Goal: Task Accomplishment & Management: Manage account settings

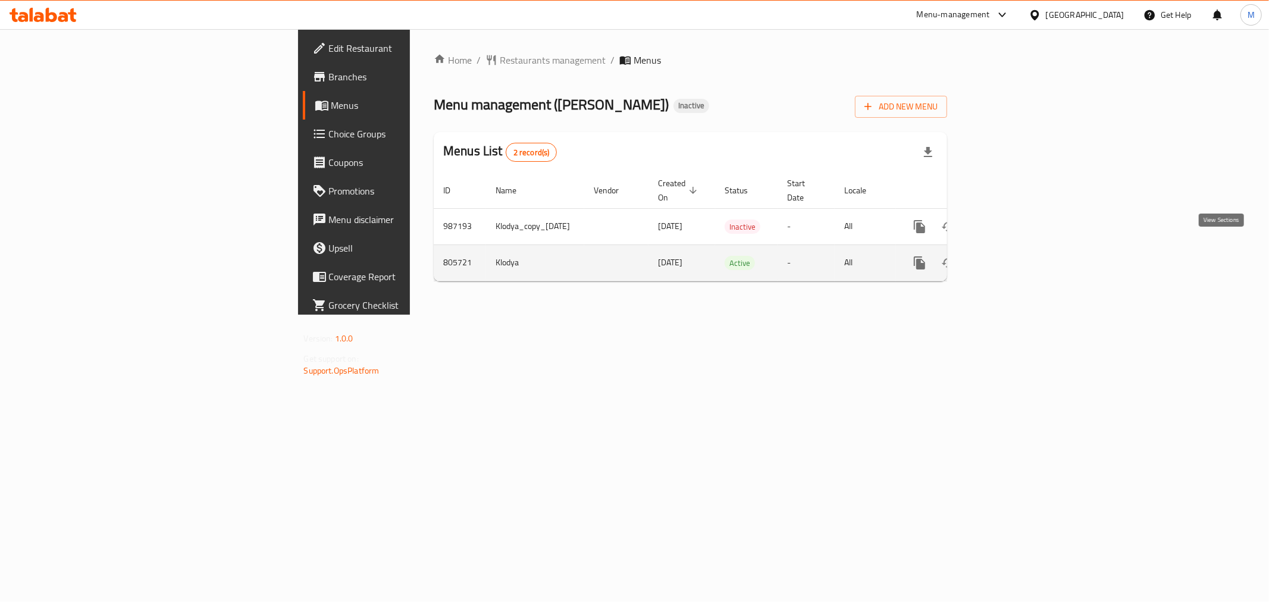
click at [1020, 249] on link "enhanced table" at bounding box center [1005, 263] width 29 height 29
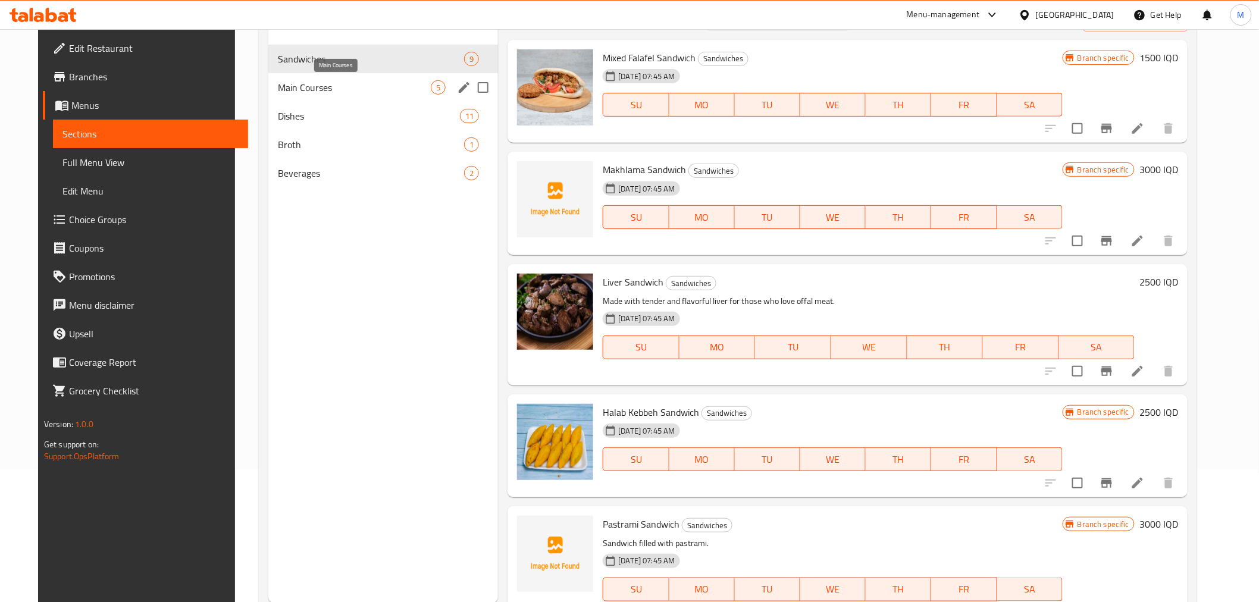
click at [372, 94] on span "Main Courses" at bounding box center [354, 87] width 153 height 14
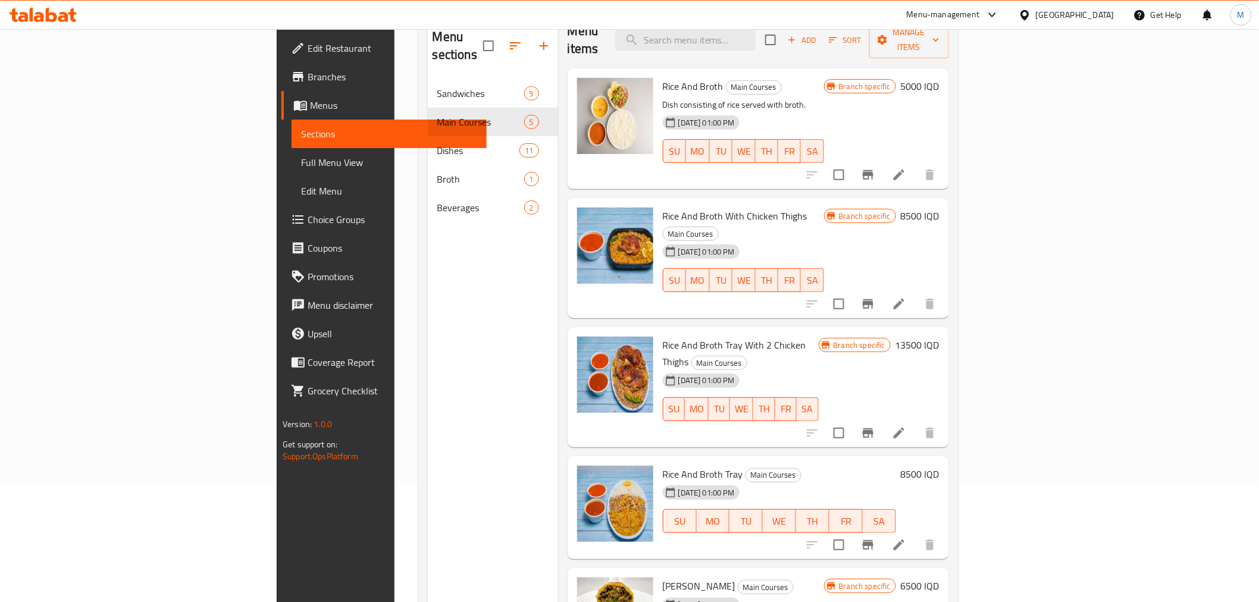
scroll to position [34, 0]
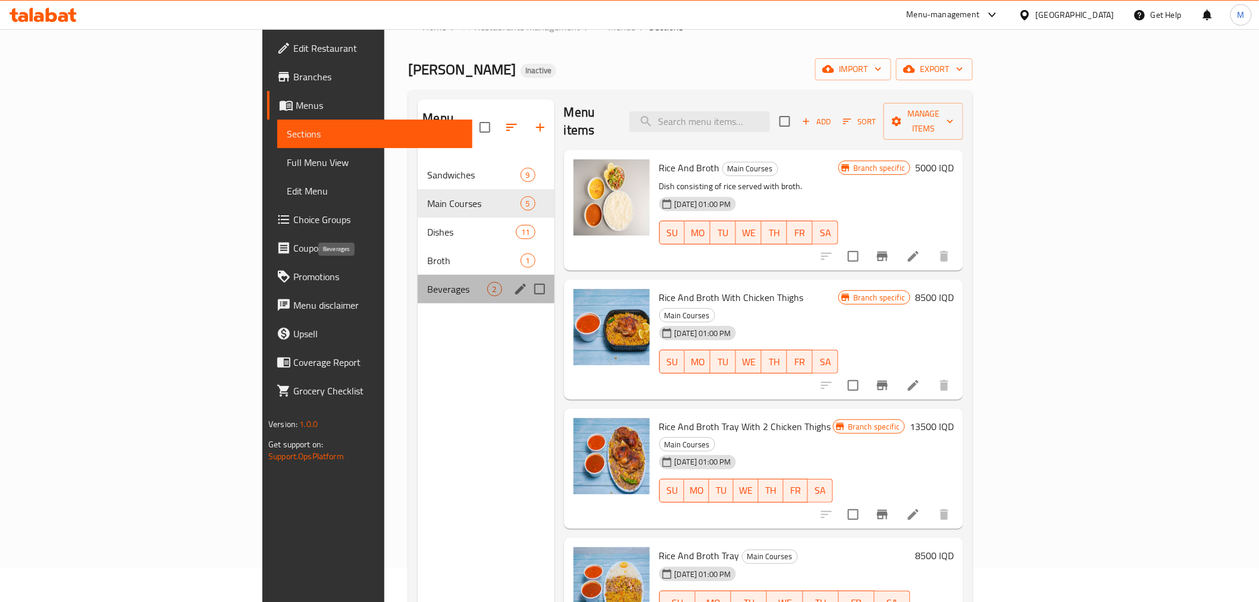
click at [427, 282] on span "Beverages" at bounding box center [456, 289] width 59 height 14
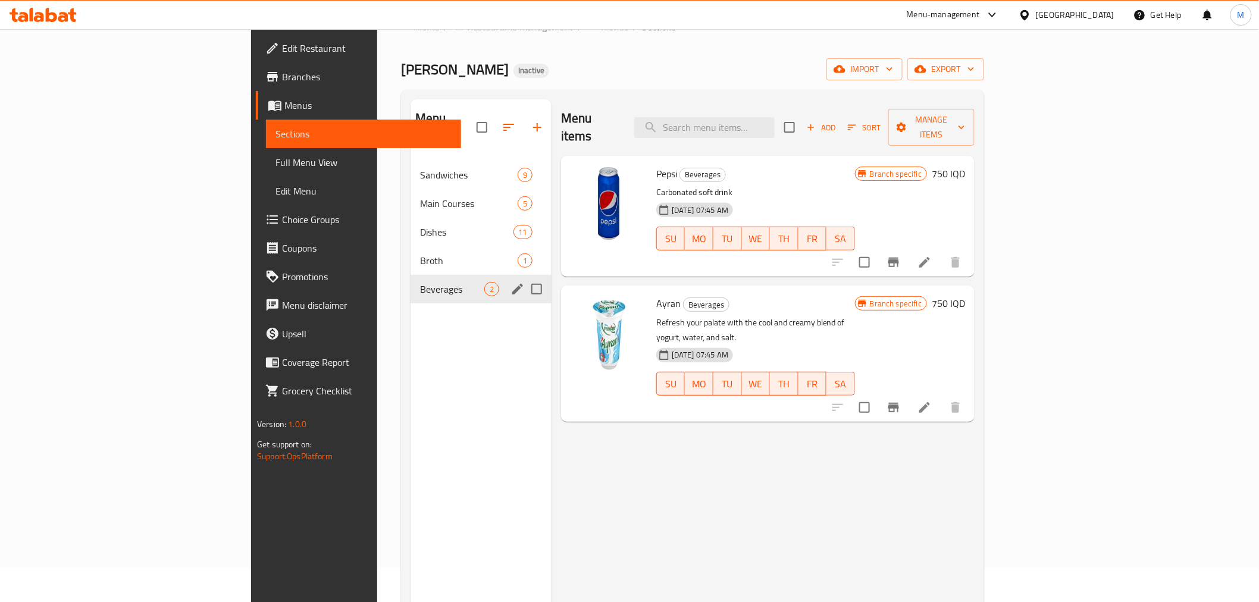
click at [410, 275] on div "Beverages 2" at bounding box center [480, 289] width 141 height 29
click at [410, 250] on div "Broth 1" at bounding box center [480, 260] width 141 height 29
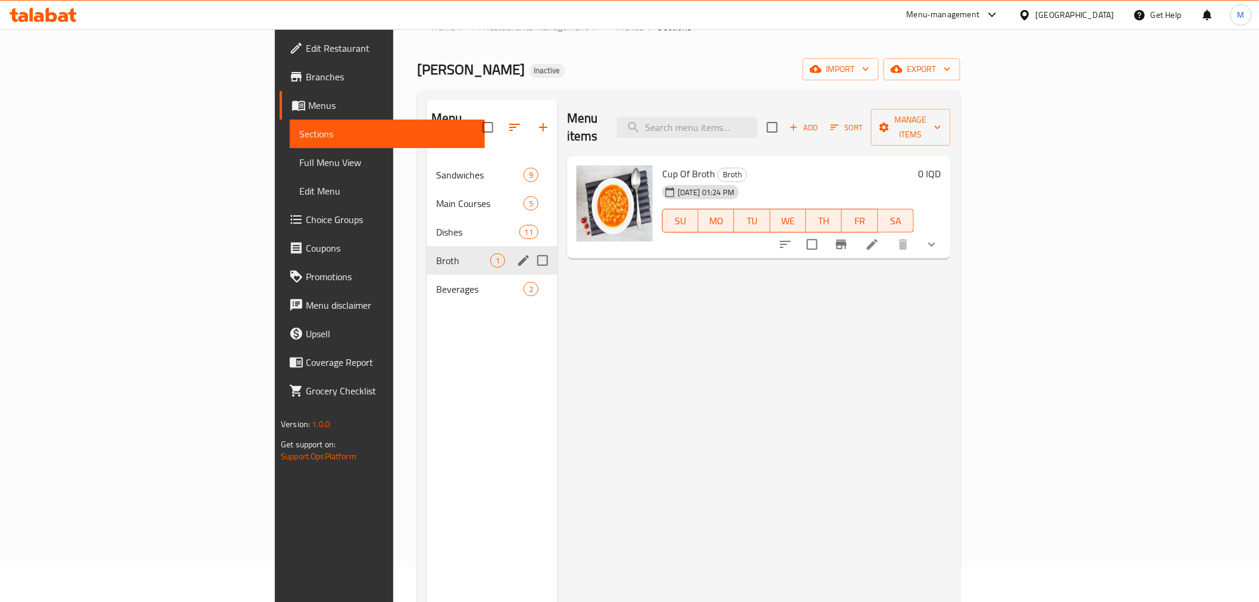
click at [427, 246] on div "Broth 1" at bounding box center [492, 260] width 131 height 29
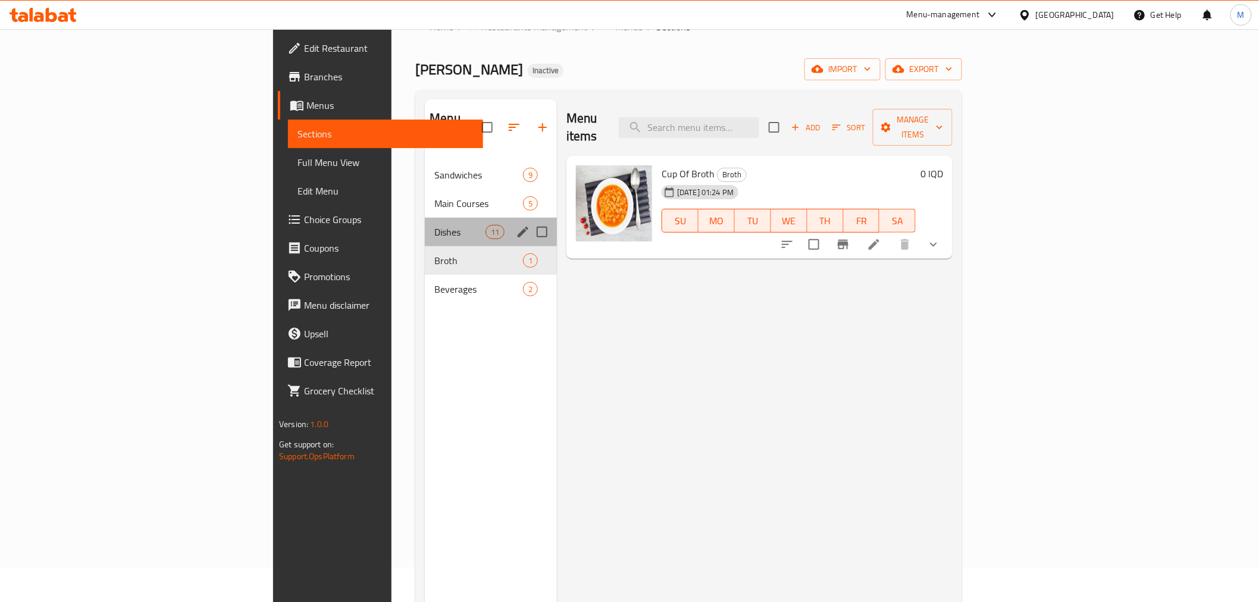
click at [425, 224] on div "Dishes 11" at bounding box center [491, 232] width 132 height 29
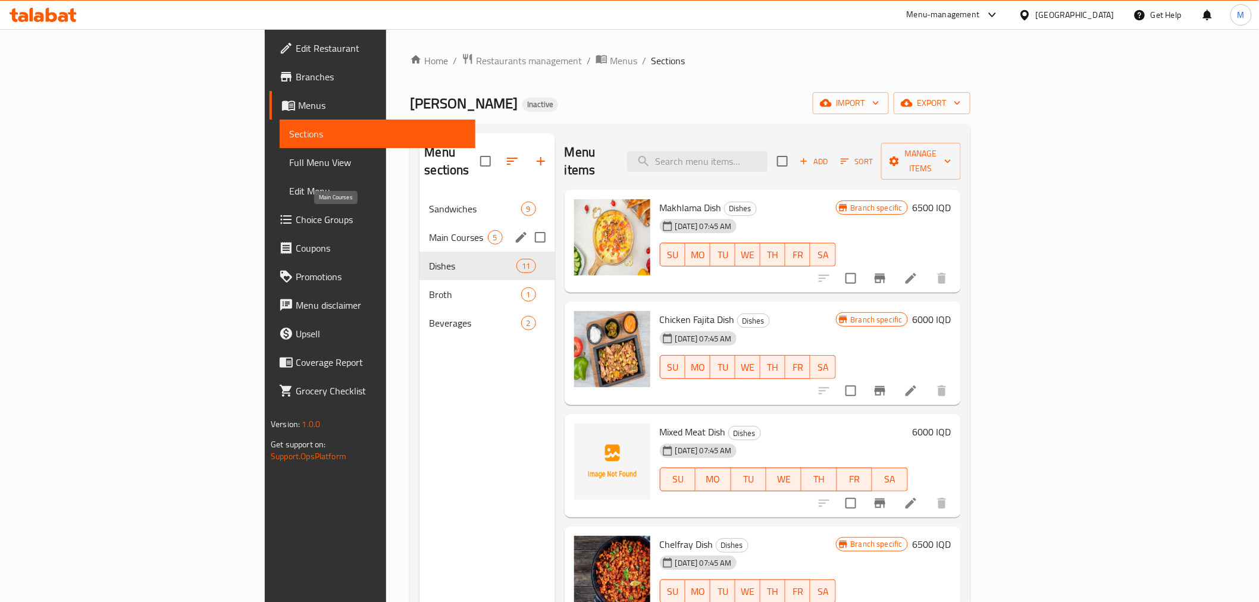
click at [429, 230] on span "Main Courses" at bounding box center [458, 237] width 58 height 14
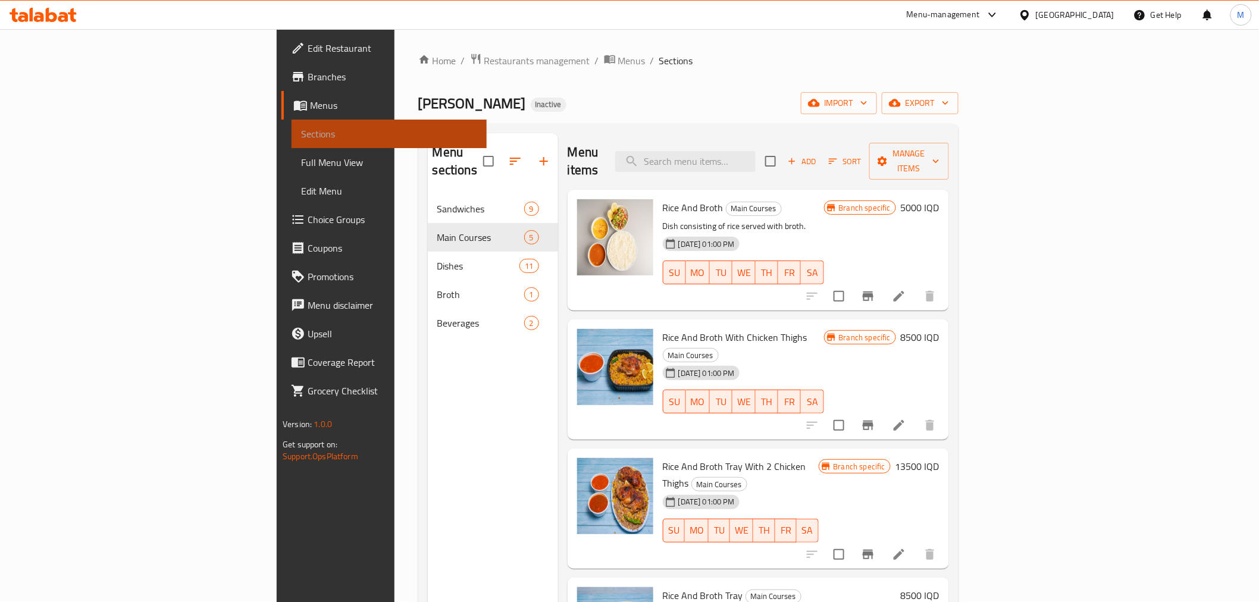
click at [301, 134] on span "Sections" at bounding box center [389, 134] width 176 height 14
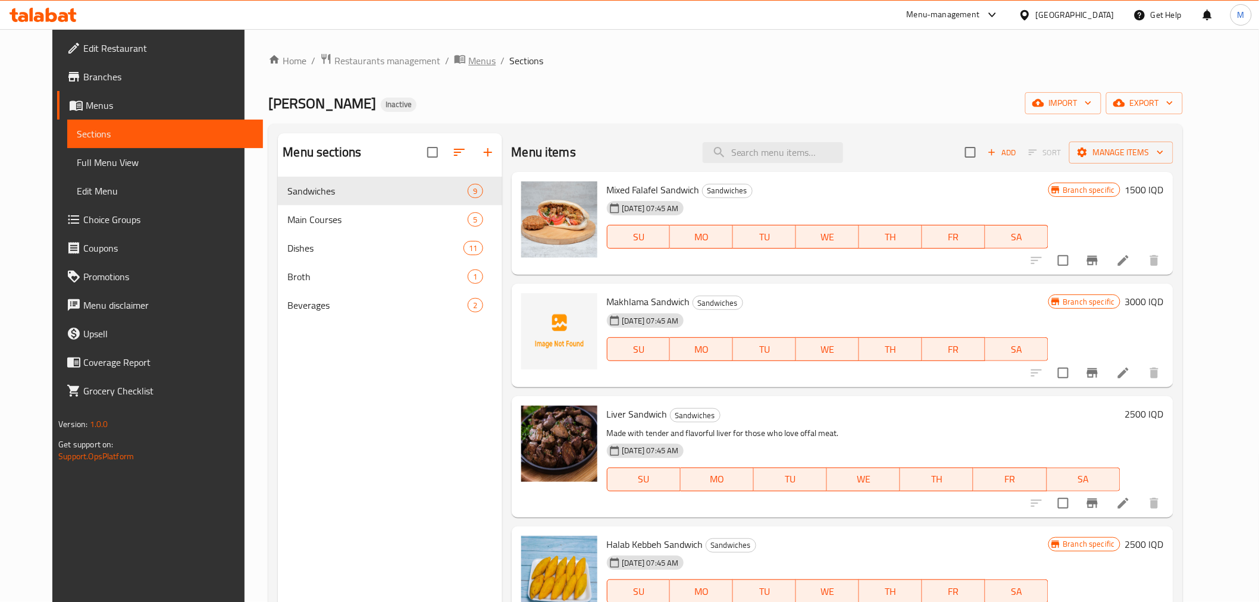
click at [468, 67] on span "Menus" at bounding box center [481, 61] width 27 height 14
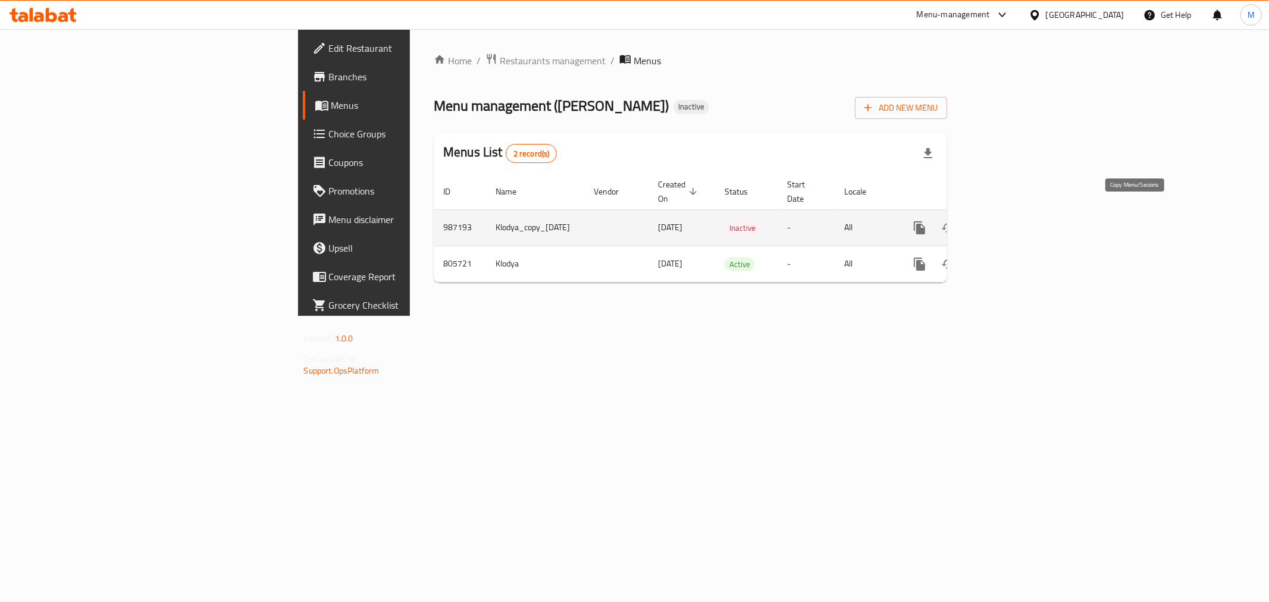
click at [925, 221] on icon "more" at bounding box center [919, 227] width 11 height 13
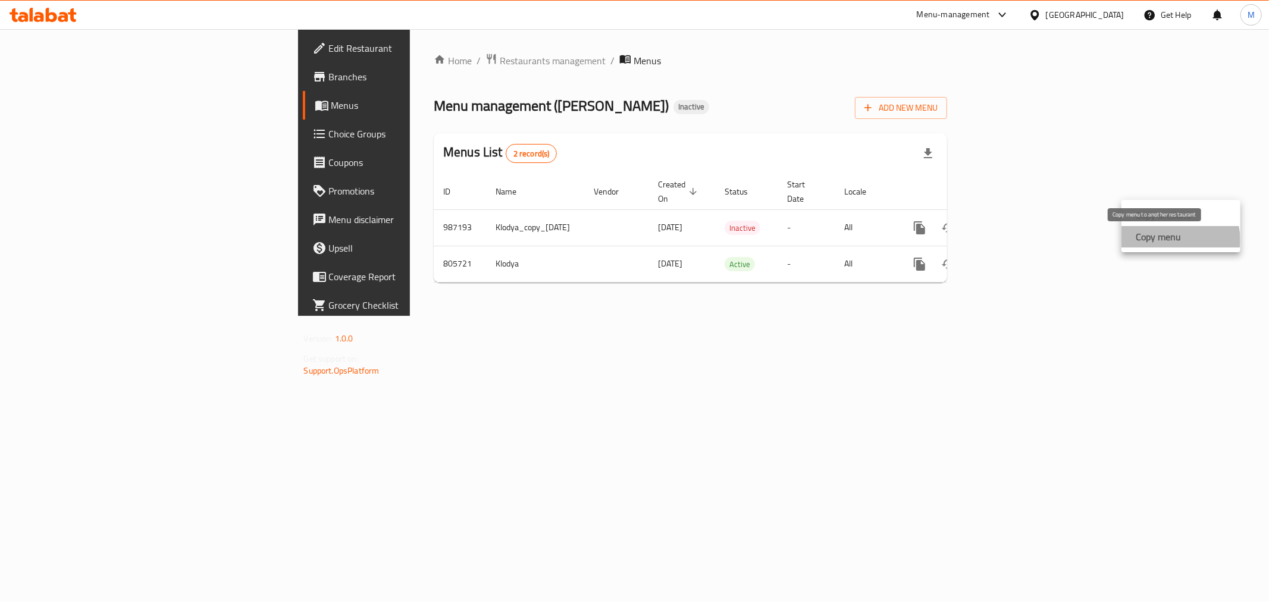
click at [1175, 240] on strong "Copy menu" at bounding box center [1158, 237] width 45 height 14
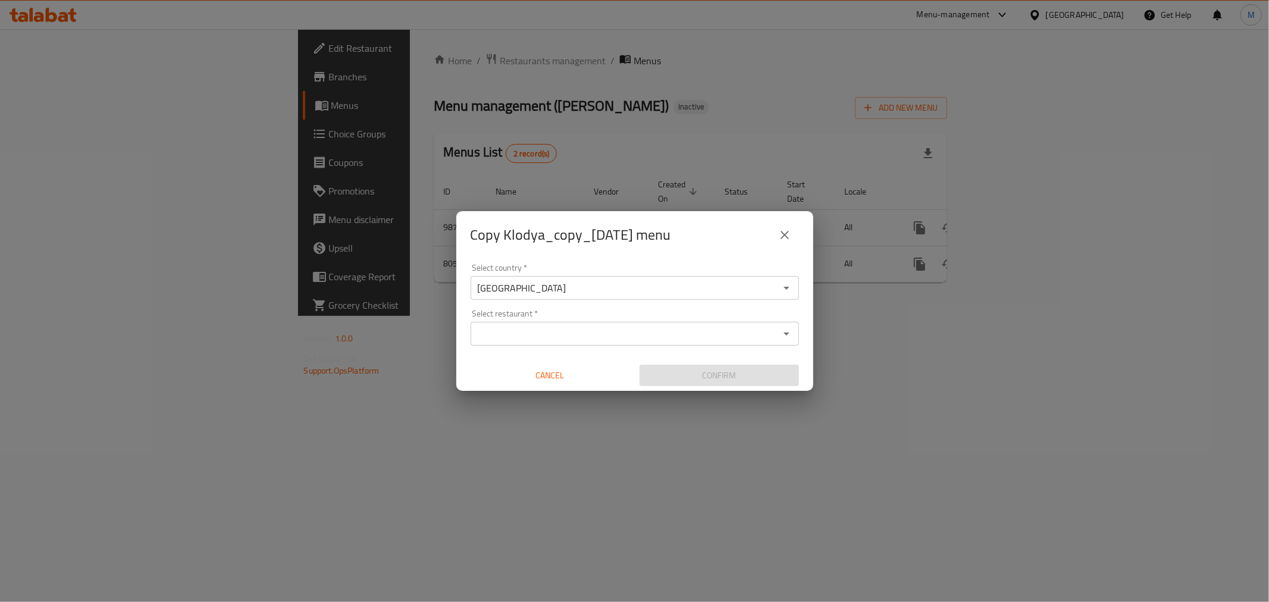
click at [621, 284] on input "[GEOGRAPHIC_DATA]" at bounding box center [625, 288] width 302 height 17
click at [610, 337] on input "Select restaurant   *" at bounding box center [625, 333] width 302 height 17
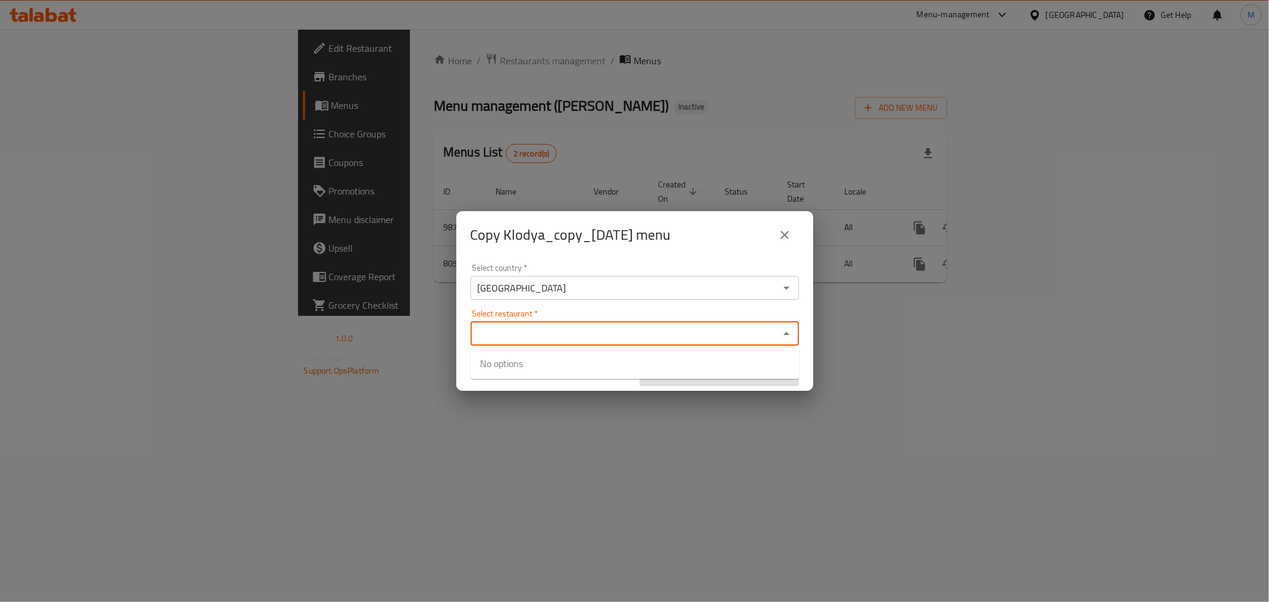
type input "ؤ"
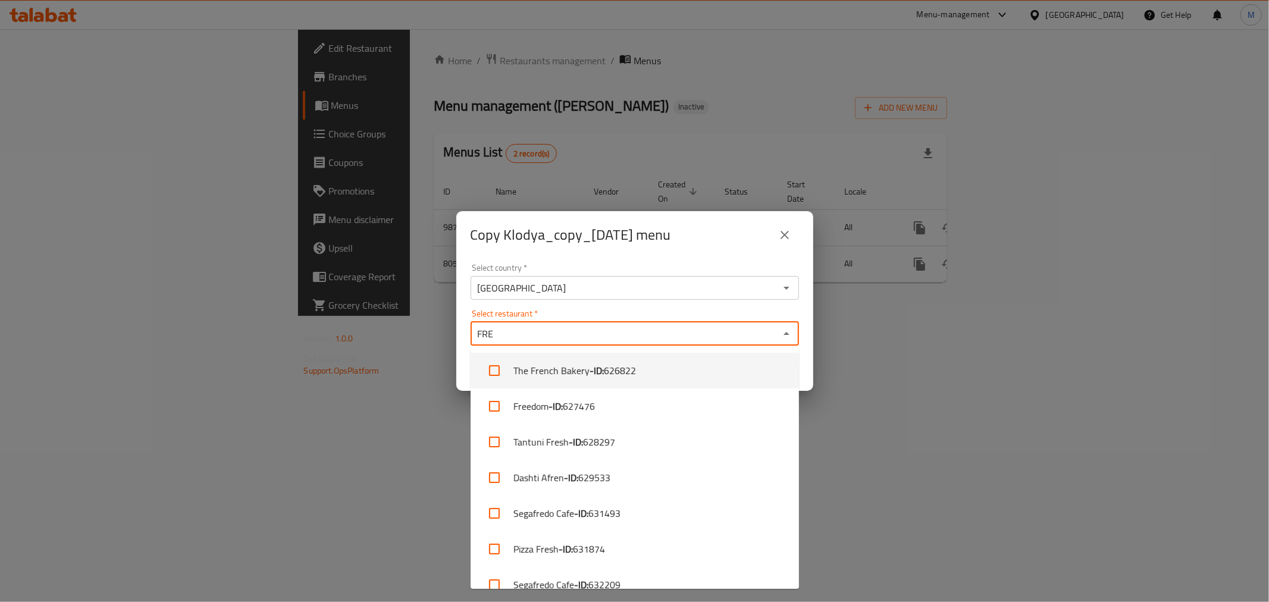
type input "FRE"
click at [789, 234] on icon "close" at bounding box center [784, 235] width 14 height 14
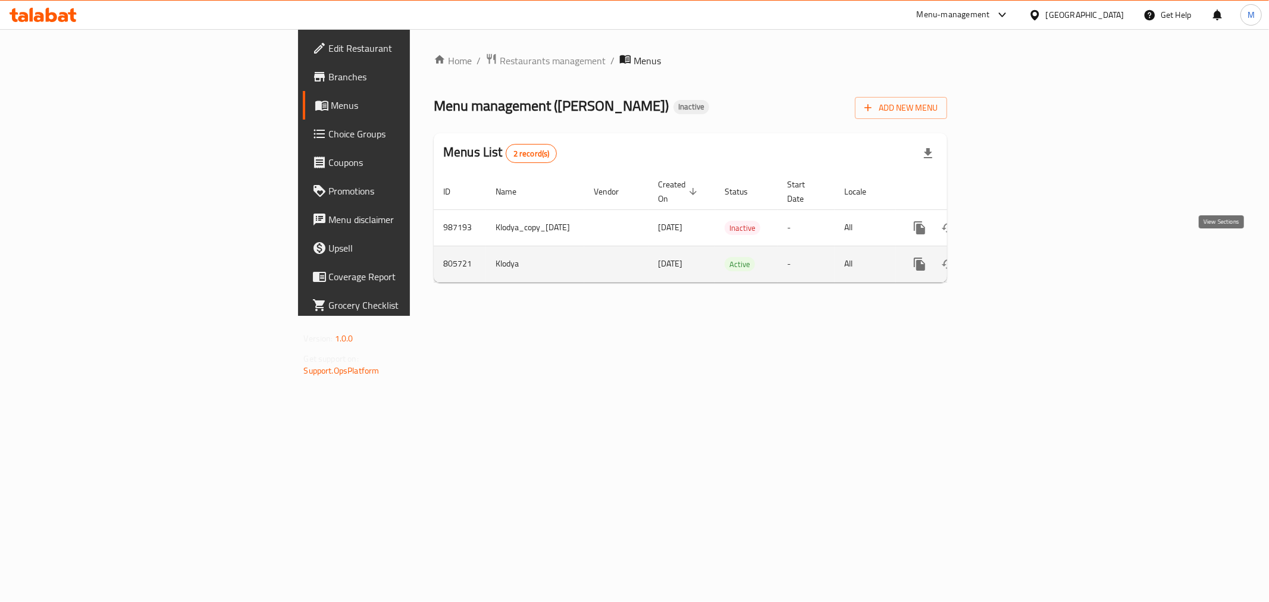
click at [1012, 257] on icon "enhanced table" at bounding box center [1005, 264] width 14 height 14
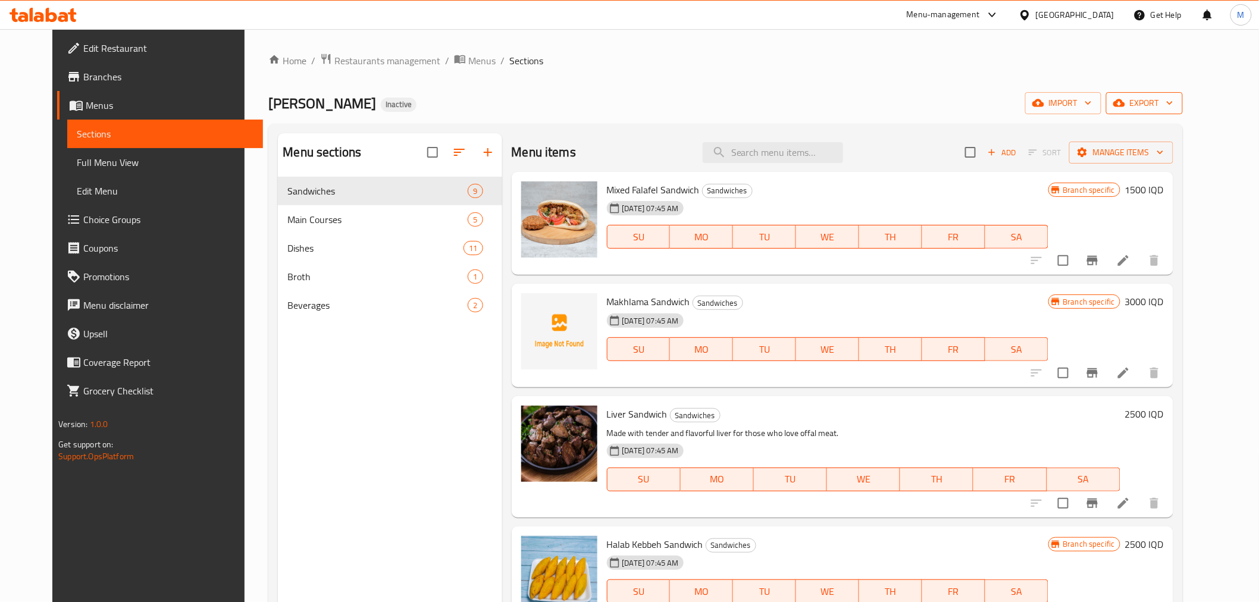
click at [1173, 102] on span "export" at bounding box center [1144, 103] width 58 height 15
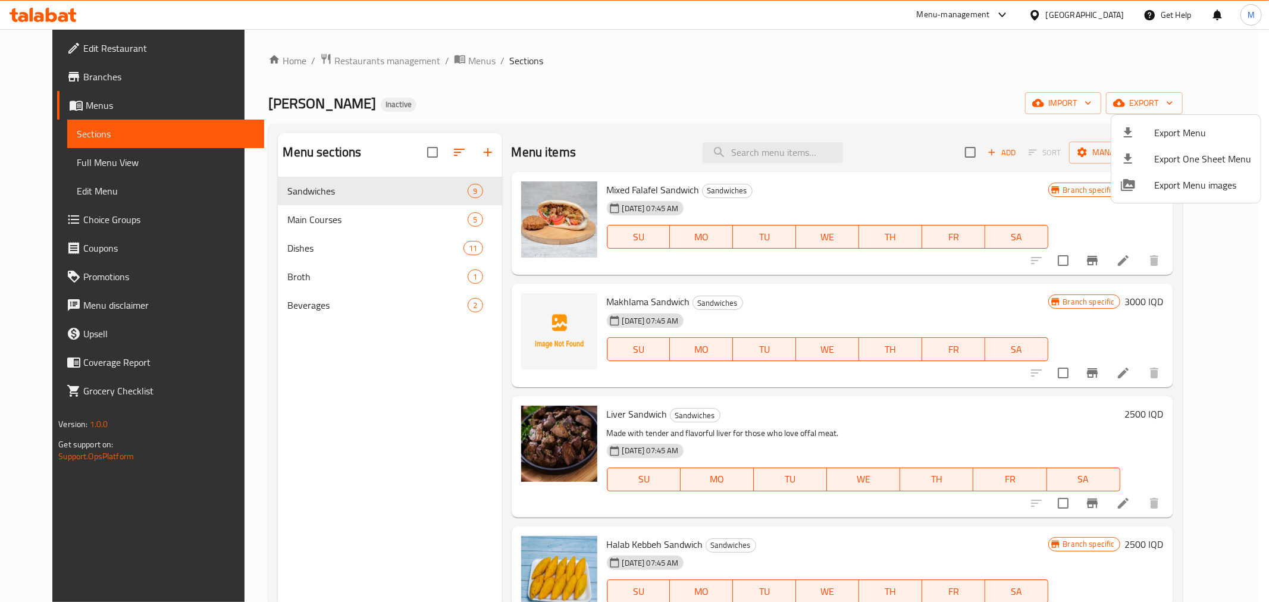
click at [1222, 296] on div at bounding box center [634, 301] width 1269 height 602
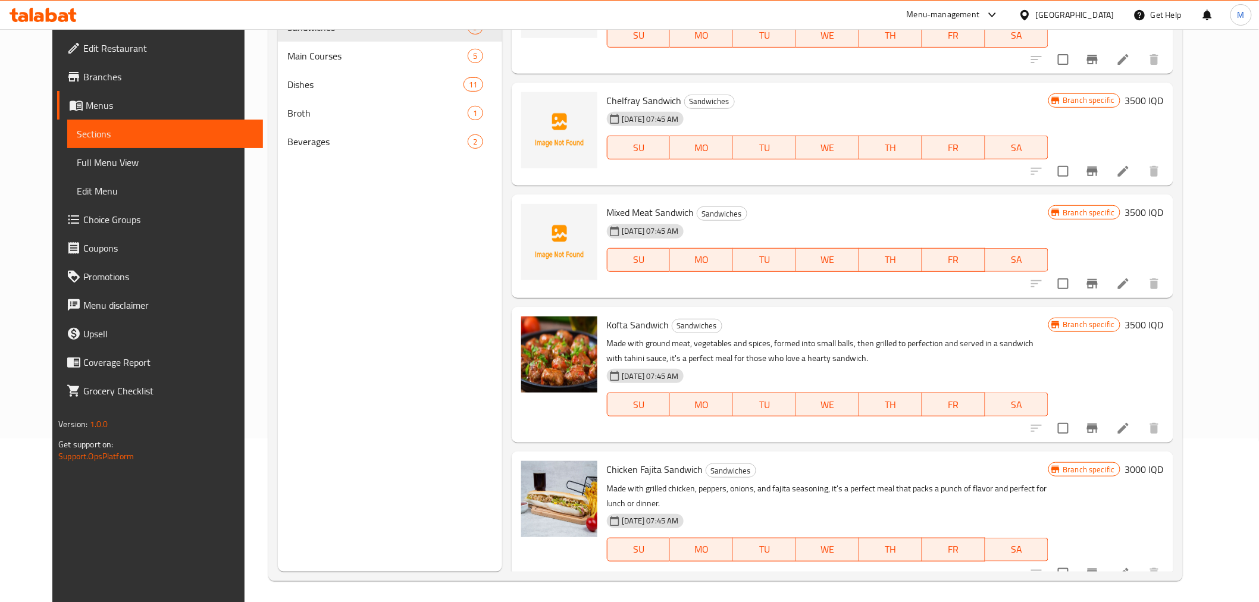
scroll to position [167, 0]
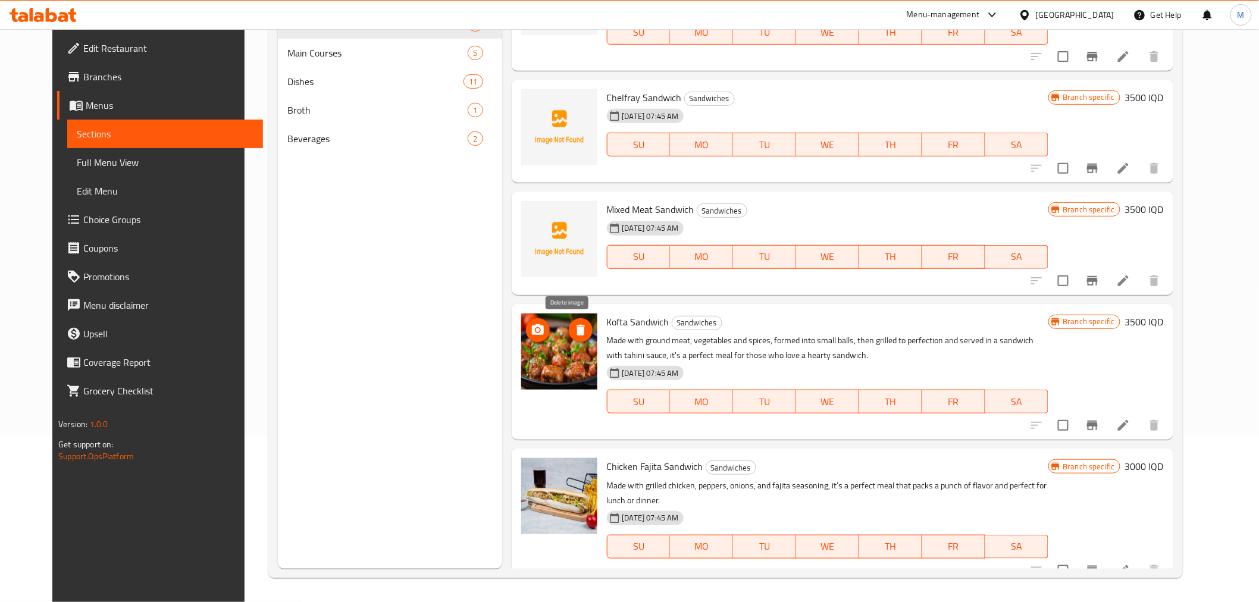
click at [573, 324] on icon "delete image" at bounding box center [580, 330] width 14 height 14
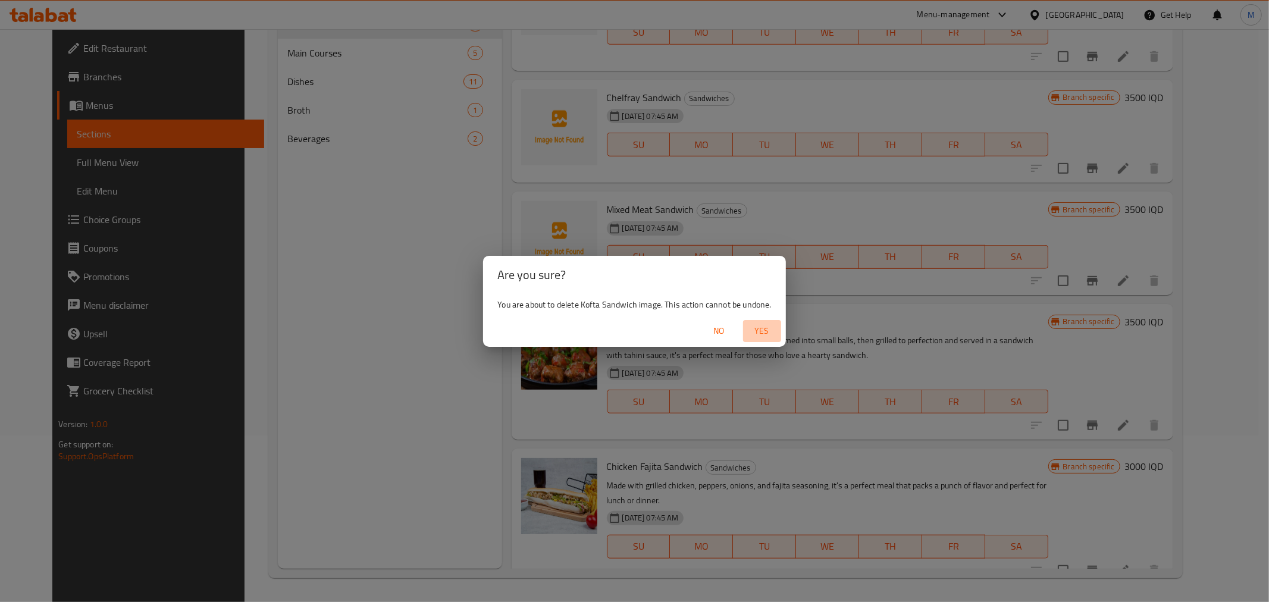
click at [765, 322] on button "Yes" at bounding box center [762, 331] width 38 height 22
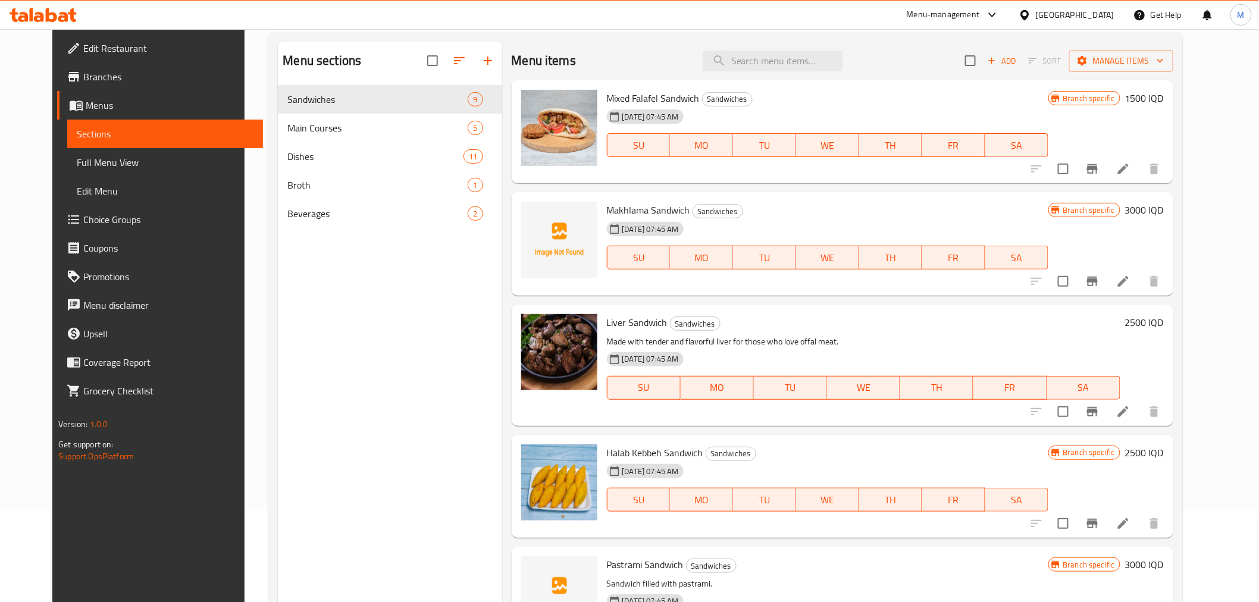
scroll to position [0, 0]
